Goal: Task Accomplishment & Management: Use online tool/utility

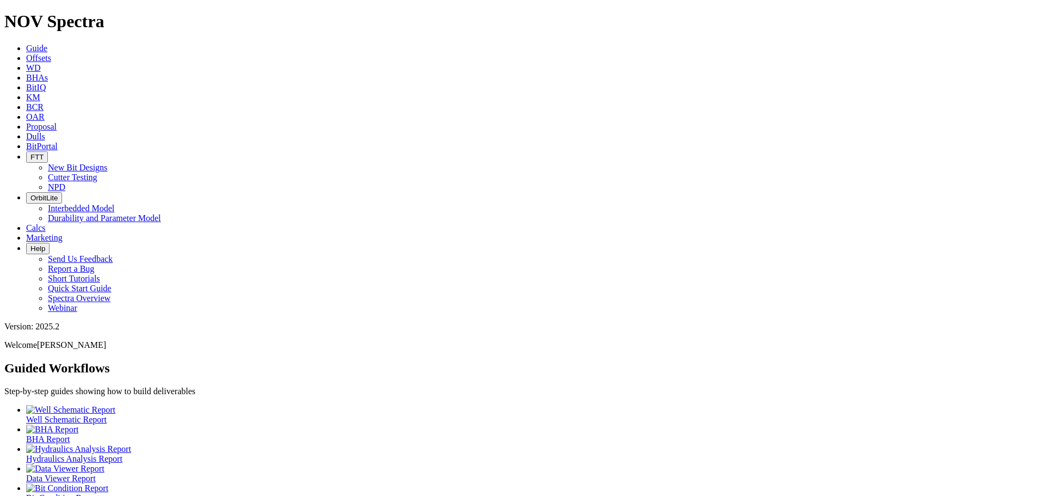
click at [51, 53] on link "Offsets" at bounding box center [38, 57] width 25 height 9
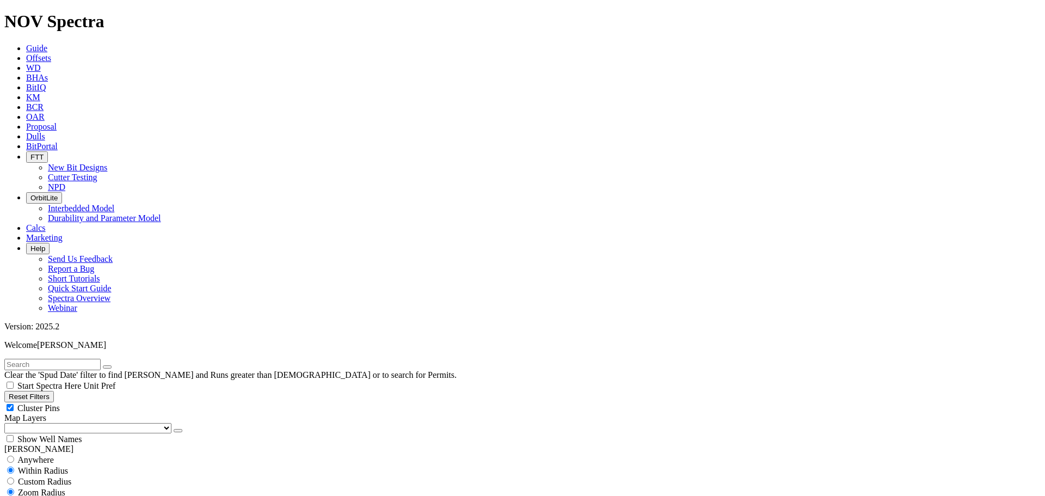
click at [54, 359] on input "text" at bounding box center [52, 364] width 96 height 11
type input "iridium"
click at [114, 365] on button "submit" at bounding box center [118, 366] width 9 height 3
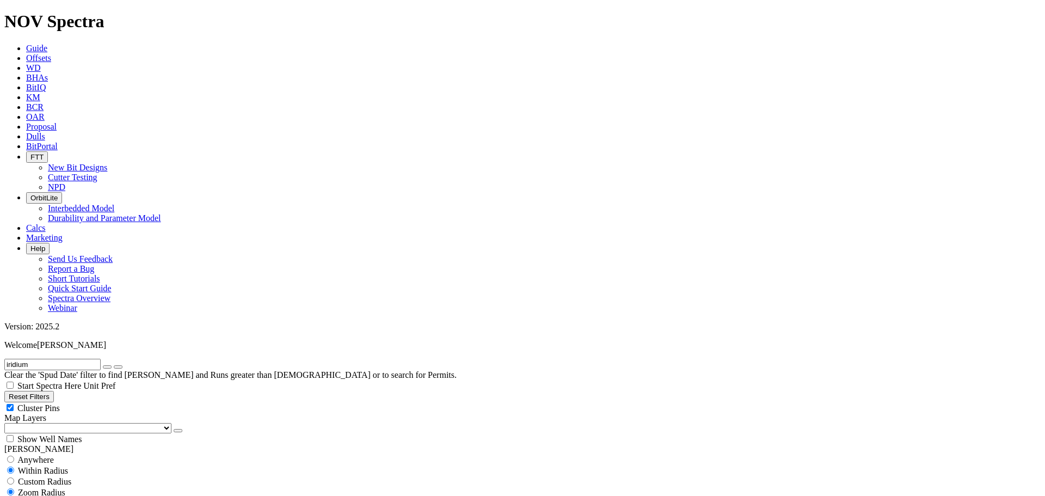
select select "9.875"
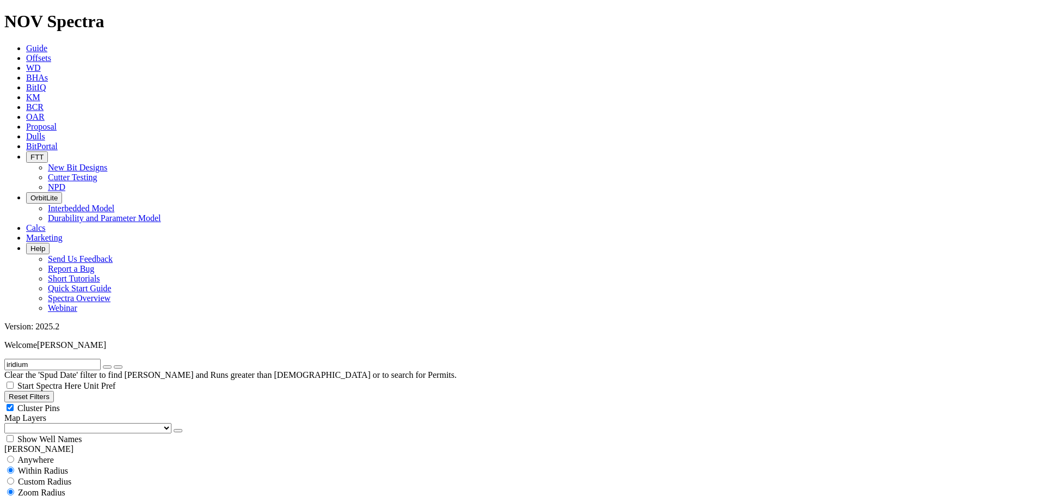
checkbox input "false"
select select "? number:9.875 ?"
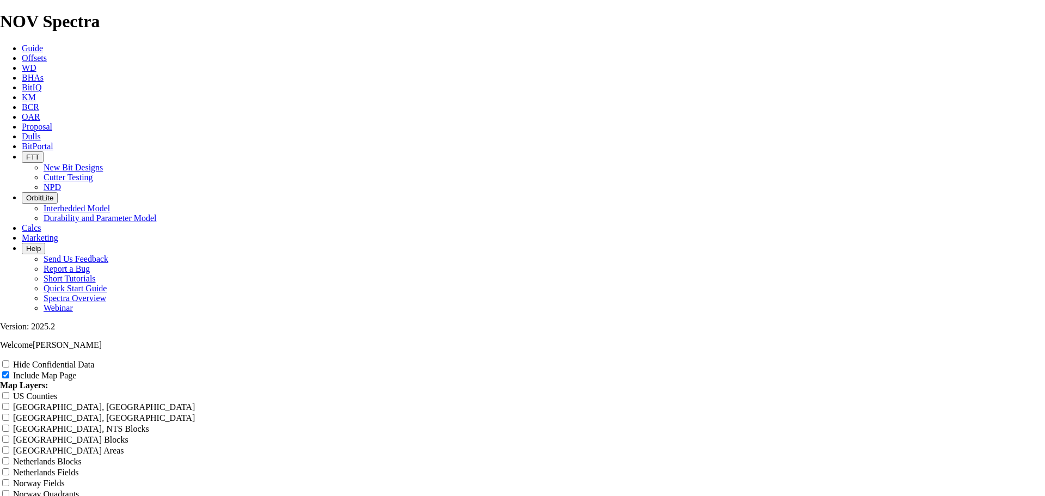
scroll to position [80, 0]
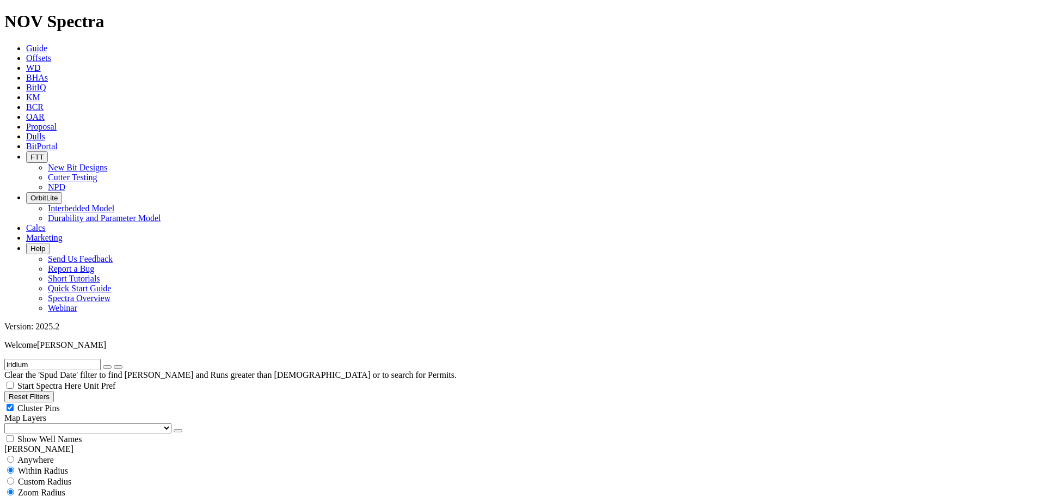
click at [40, 359] on input "iridium" at bounding box center [52, 364] width 96 height 11
type input "solstice"
click at [107, 367] on icon "button" at bounding box center [107, 367] width 0 height 0
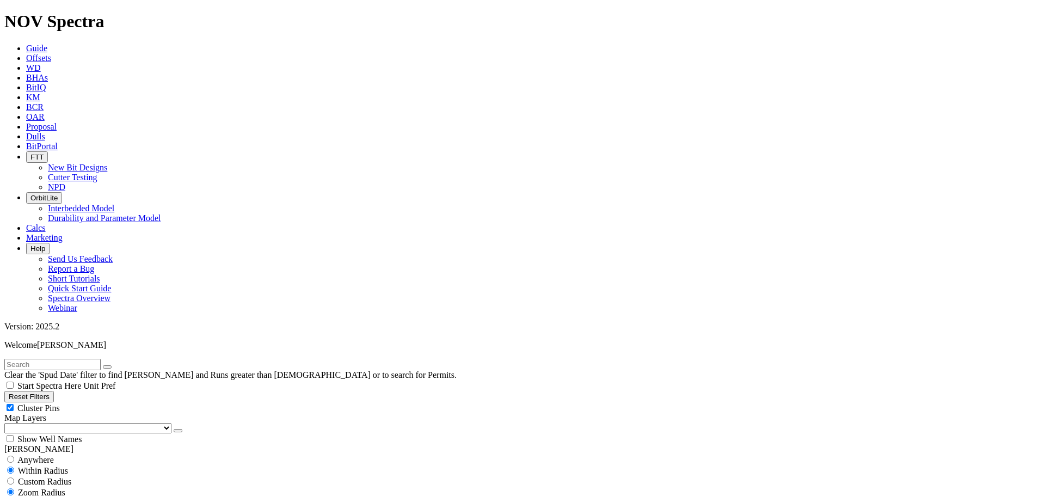
type input "[DATE]"
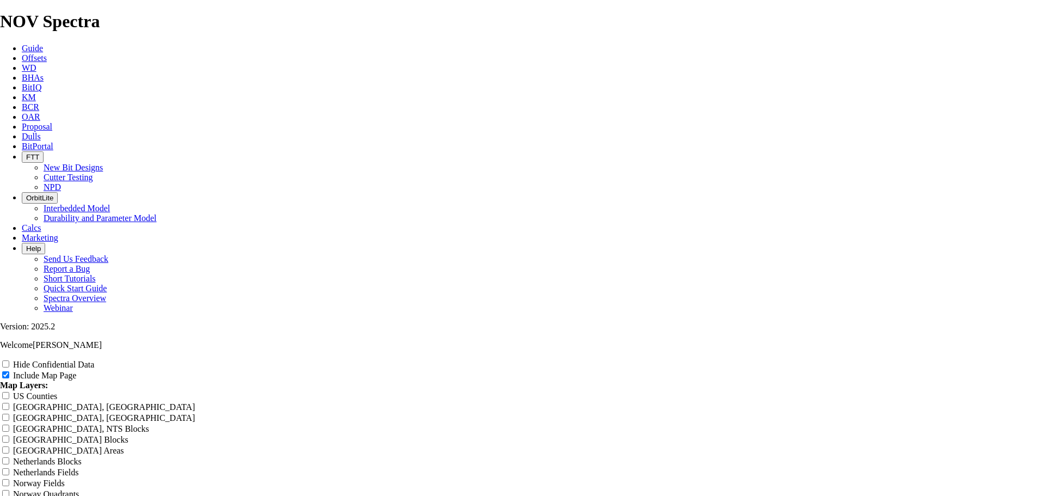
scroll to position [1361, 0]
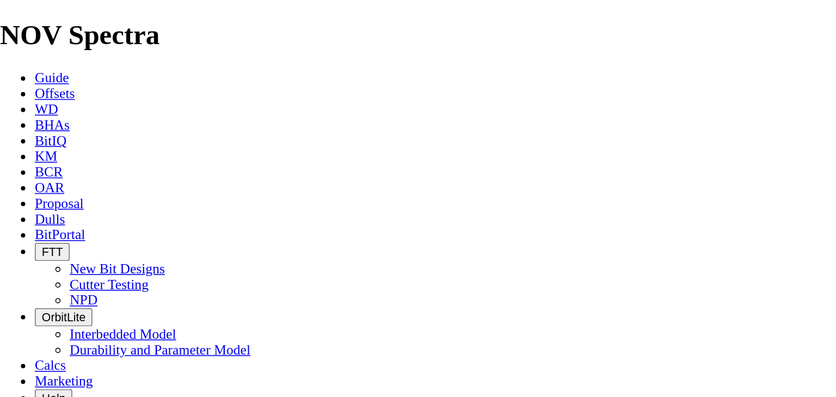
scroll to position [1905, 0]
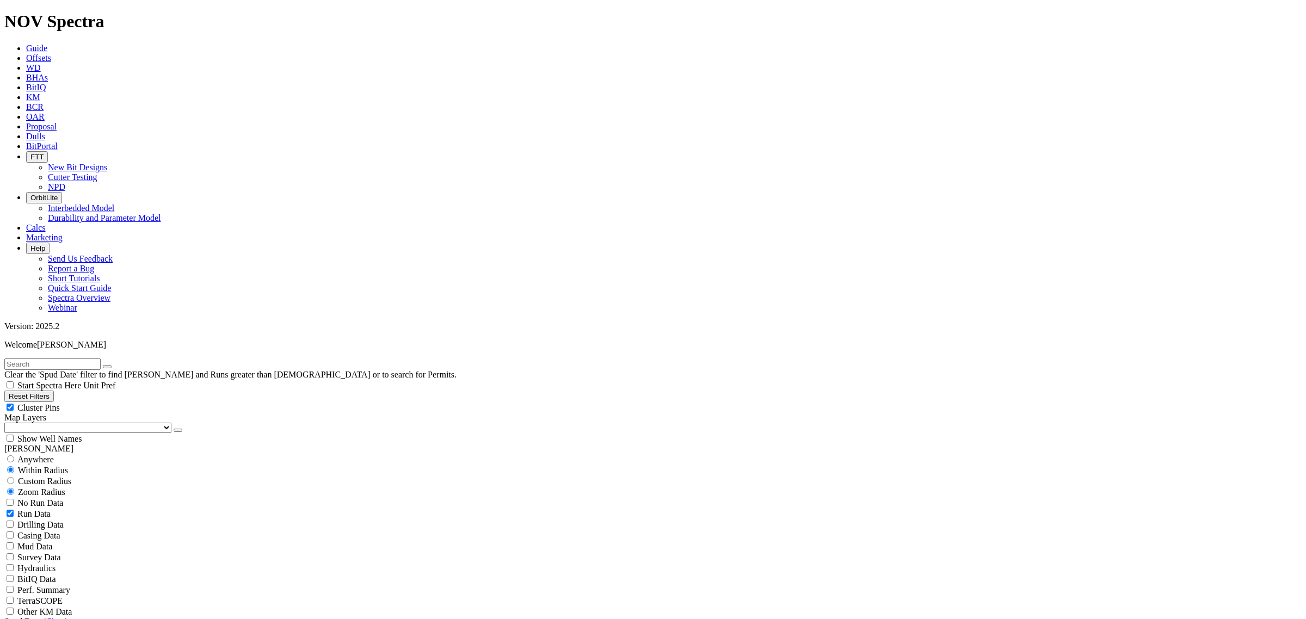
scroll to position [310, 0]
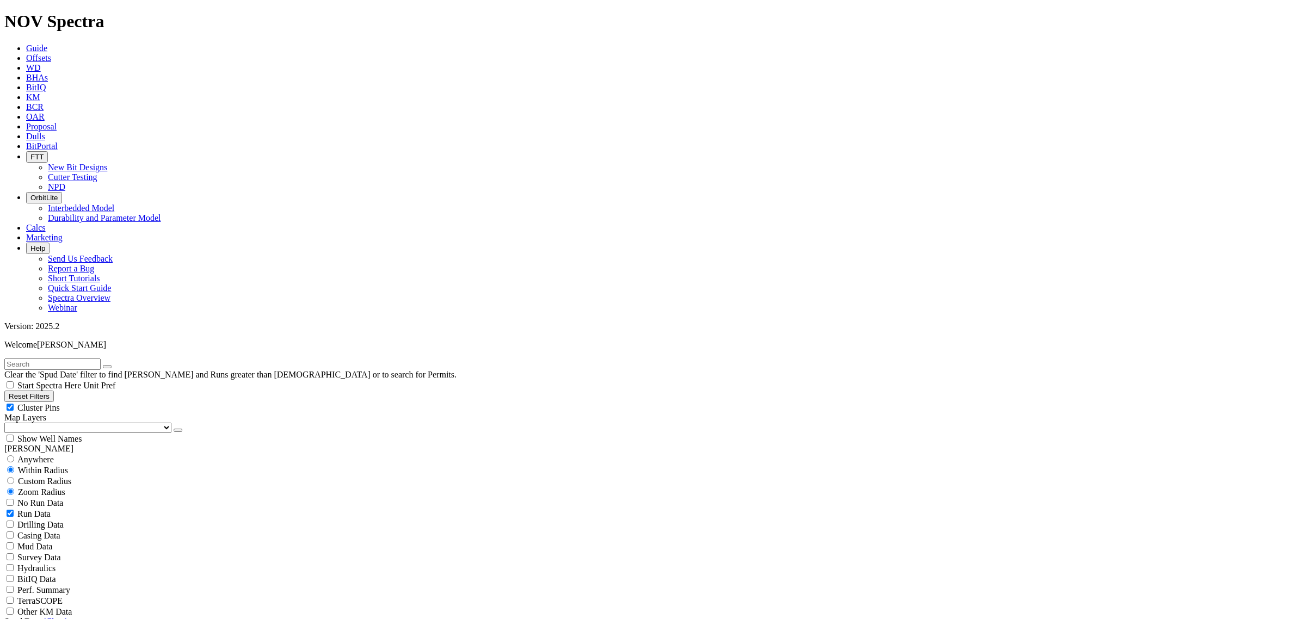
scroll to position [1702, 0]
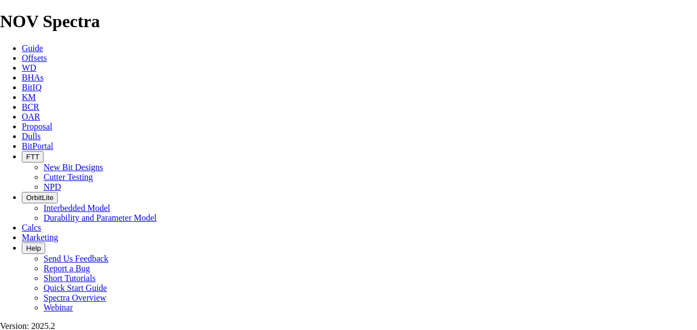
scroll to position [2694, 0]
